Goal: Task Accomplishment & Management: Manage account settings

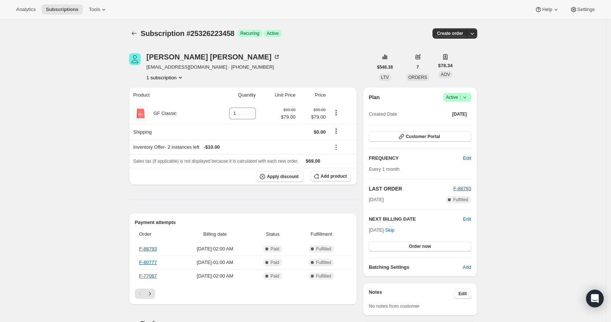
click at [465, 98] on icon at bounding box center [464, 97] width 7 height 7
click at [460, 121] on span "Cancel subscription" at bounding box center [456, 124] width 41 height 6
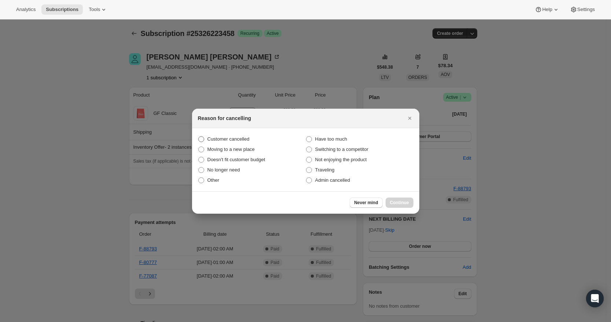
click at [219, 139] on span "Customer cancelled" at bounding box center [229, 139] width 42 height 6
click at [199, 136] on input "Customer cancelled" at bounding box center [198, 136] width 0 height 0
radio input "true"
click at [411, 202] on button "Continue" at bounding box center [400, 202] width 28 height 10
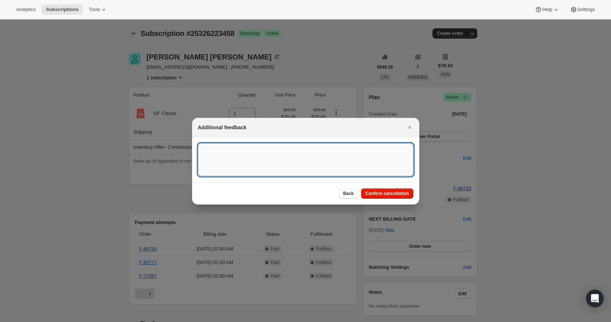
click at [337, 170] on textarea ":rbm:" at bounding box center [306, 159] width 216 height 33
type textarea "Customer requested to cancel"
click at [366, 191] on span "Confirm cancellation" at bounding box center [388, 193] width 44 height 6
